Goal: Find specific page/section: Find specific page/section

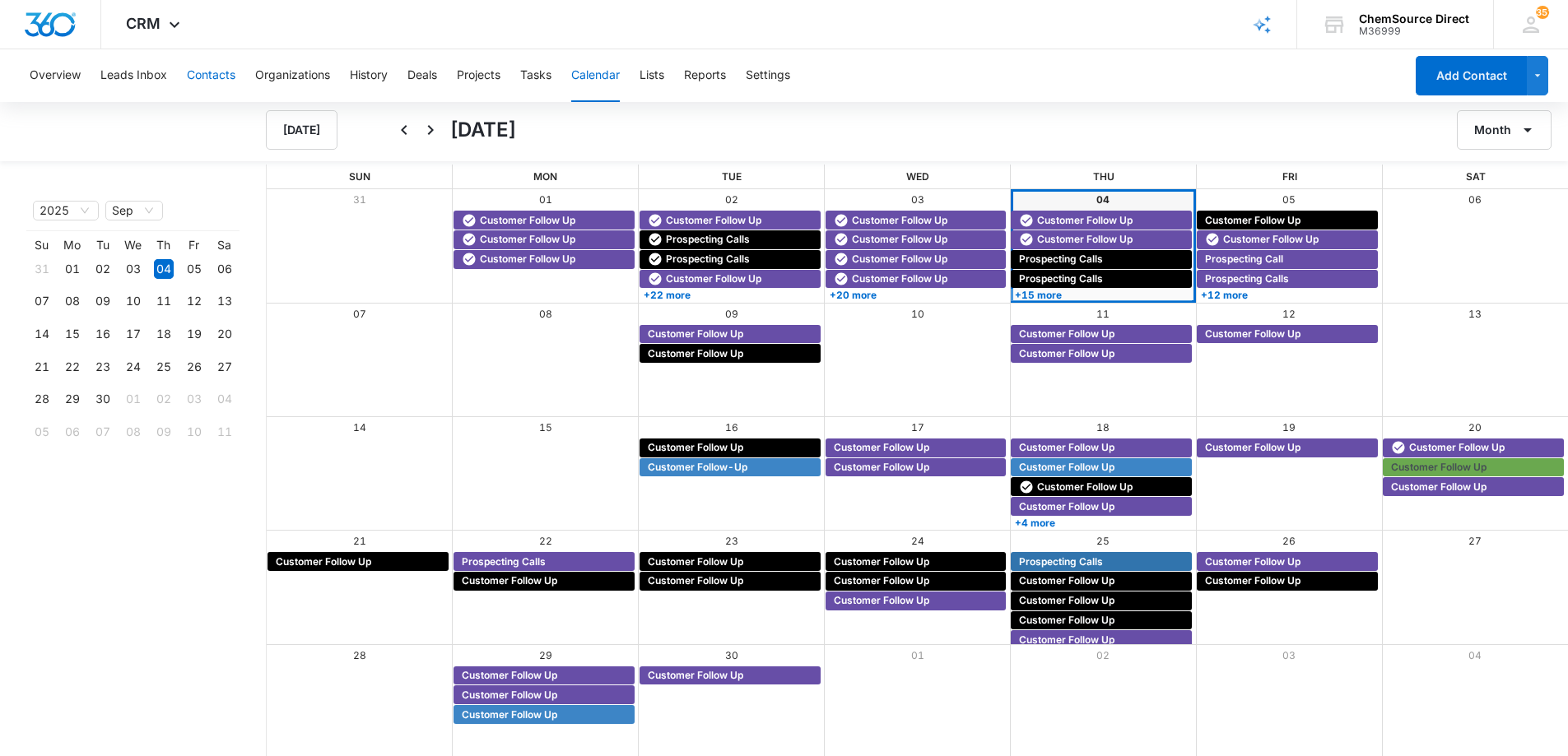
click at [205, 74] on button "Contacts" at bounding box center [211, 76] width 49 height 53
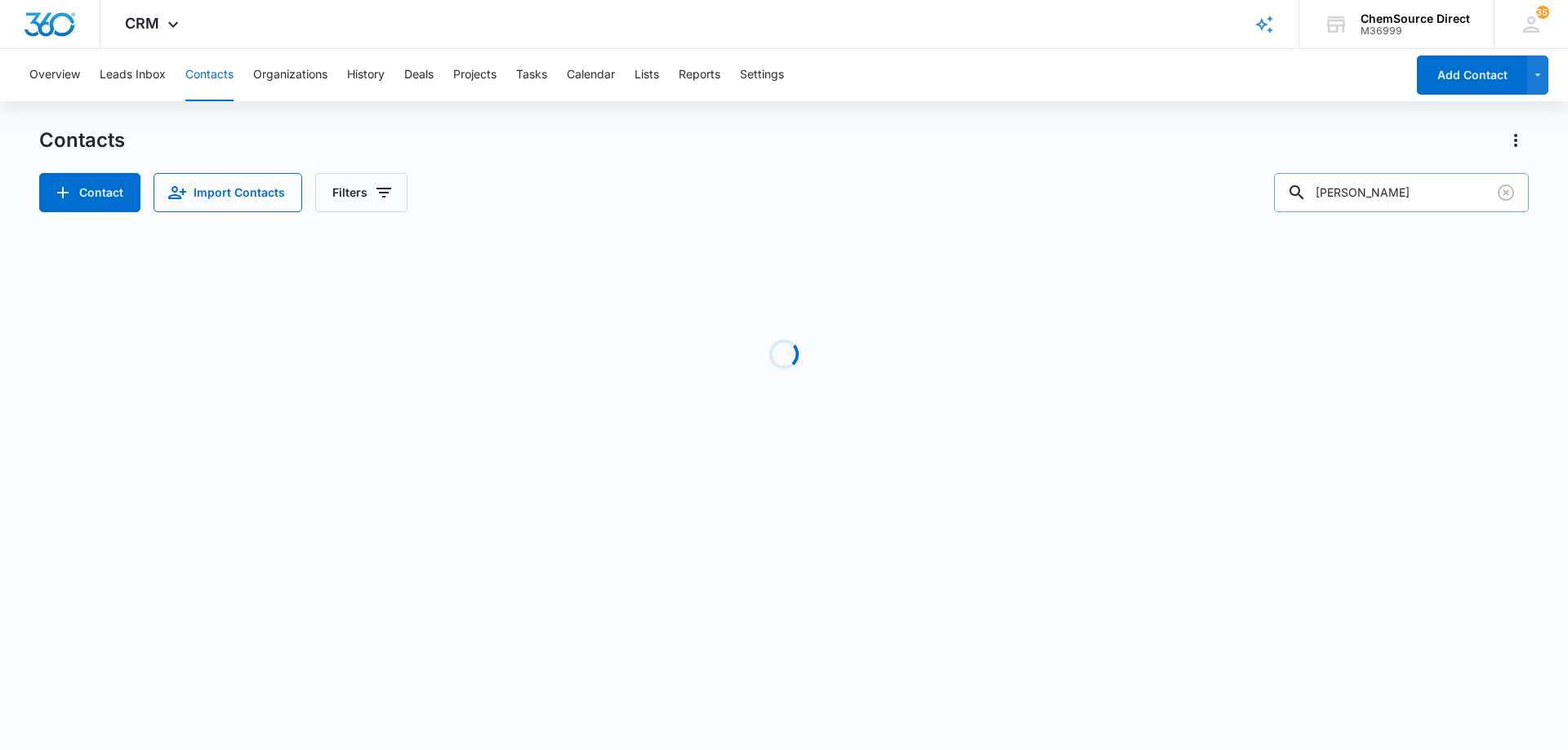
click at [1370, 191] on input "[PERSON_NAME]" at bounding box center [1402, 193] width 255 height 39
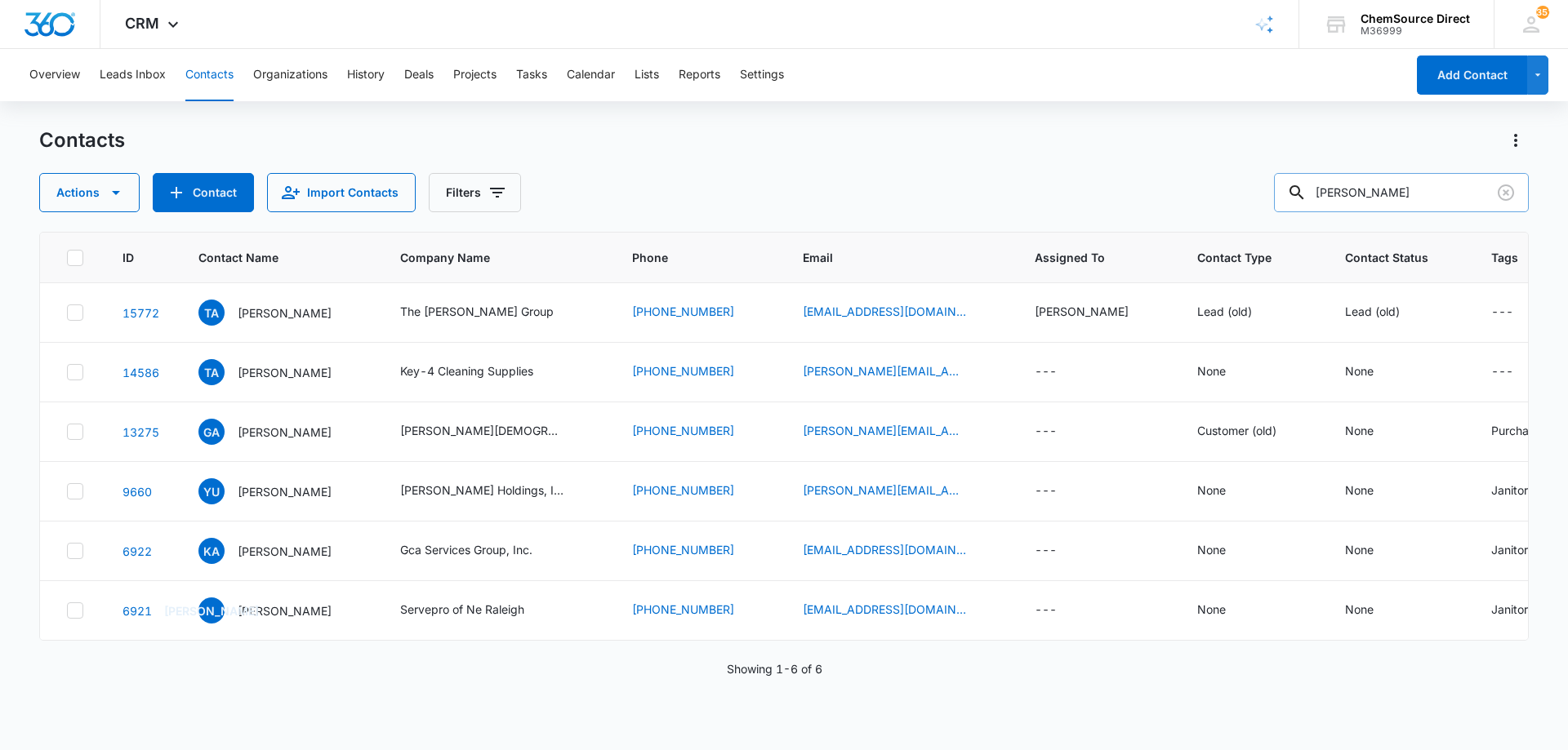
type input "[PERSON_NAME]"
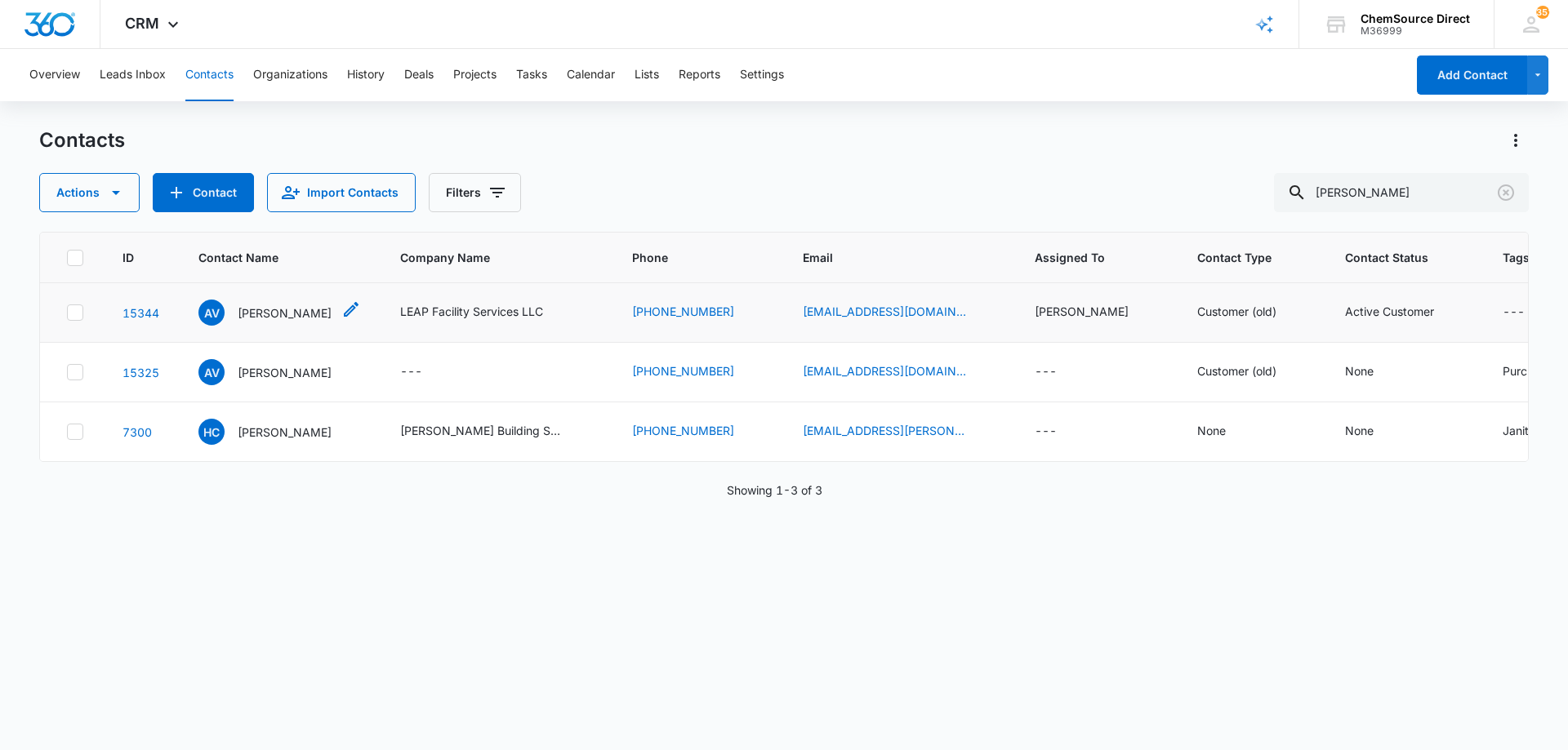
click at [318, 312] on p "[PERSON_NAME]" at bounding box center [284, 313] width 94 height 17
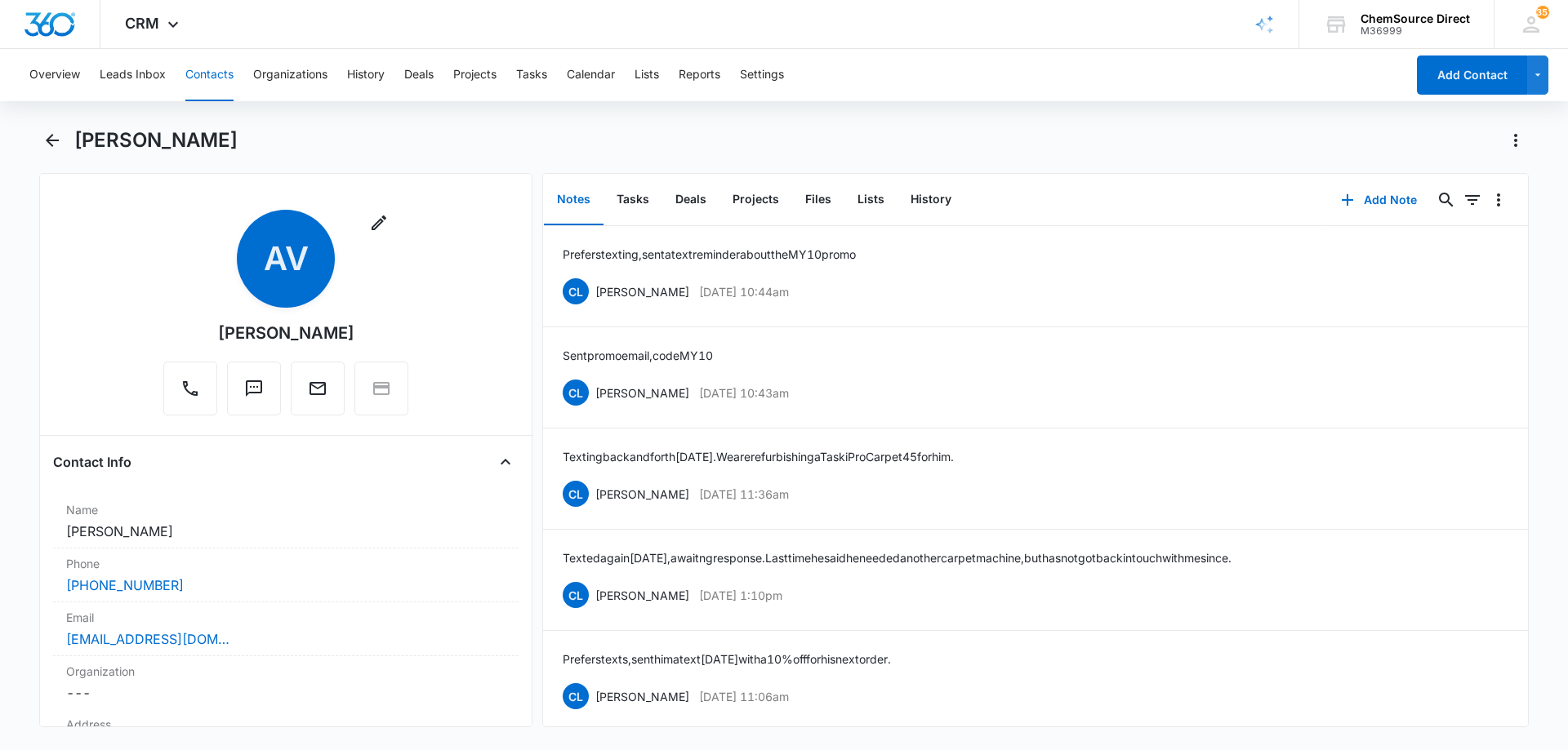
click at [570, 129] on div "[PERSON_NAME]" at bounding box center [802, 141] width 1455 height 26
